Goal: Task Accomplishment & Management: Use online tool/utility

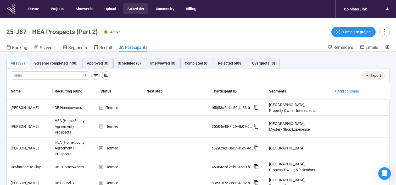
click at [375, 75] on span "Export" at bounding box center [376, 76] width 11 height 6
